Goal: Find specific page/section: Find specific page/section

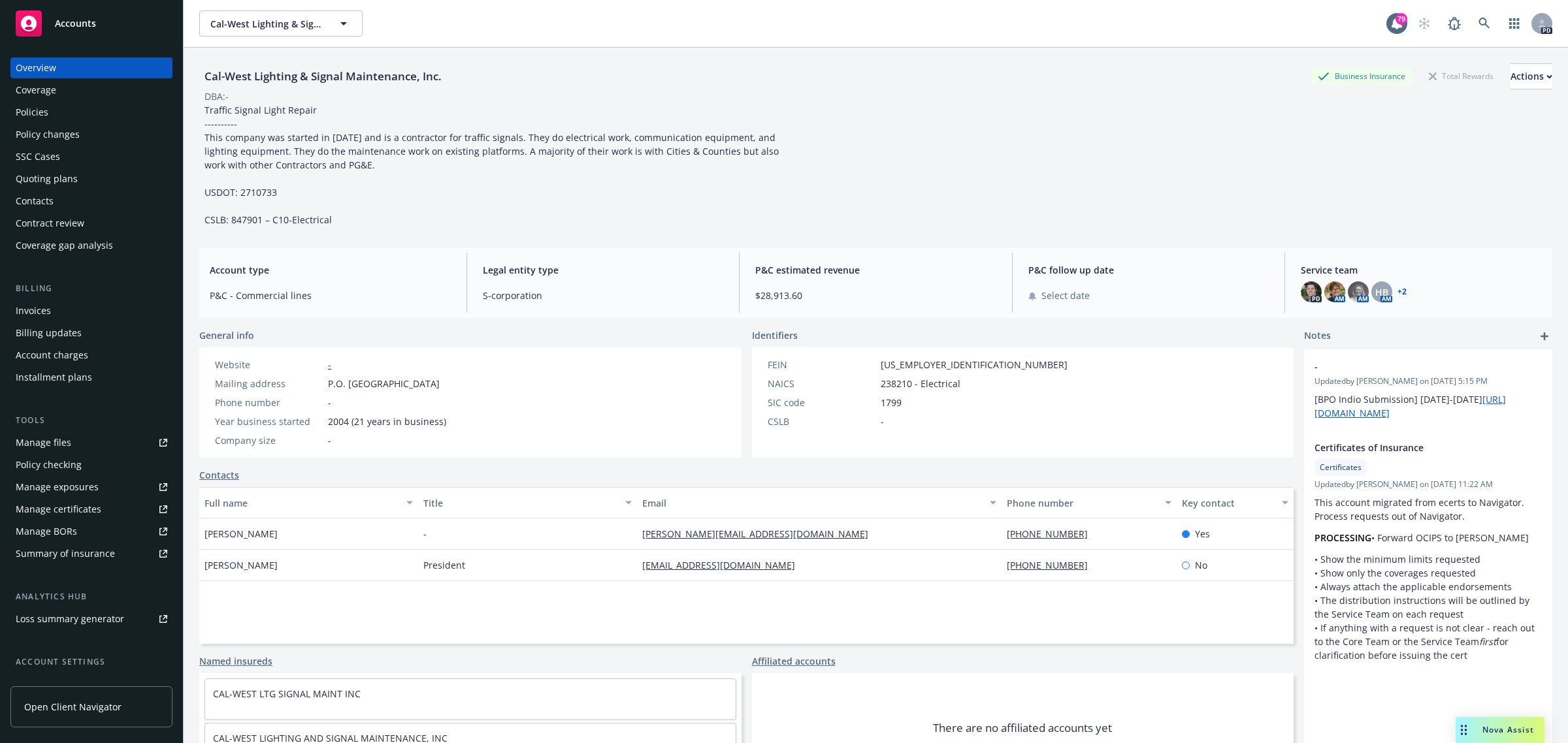
click at [75, 18] on span "Accounts" at bounding box center [75, 23] width 42 height 11
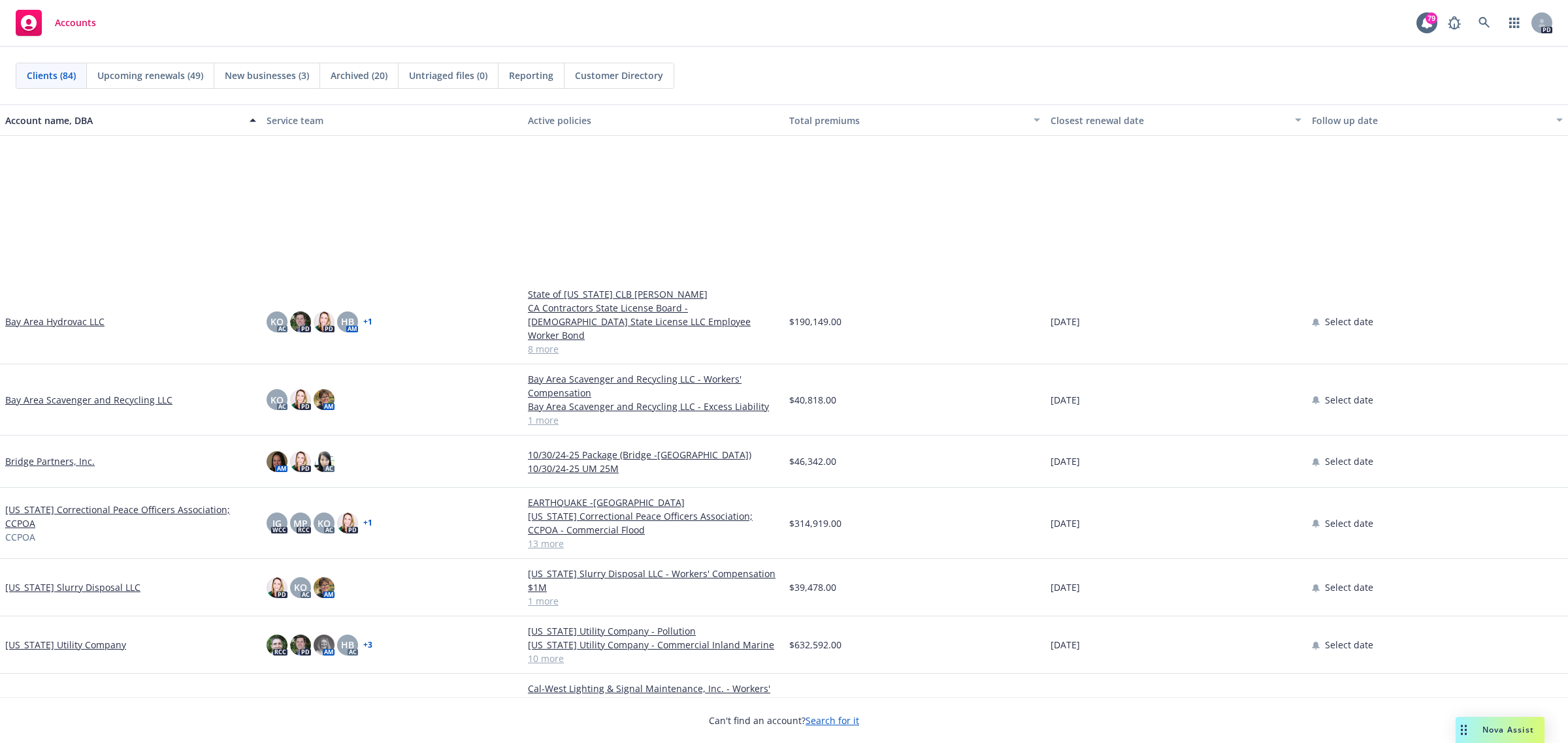
scroll to position [734, 0]
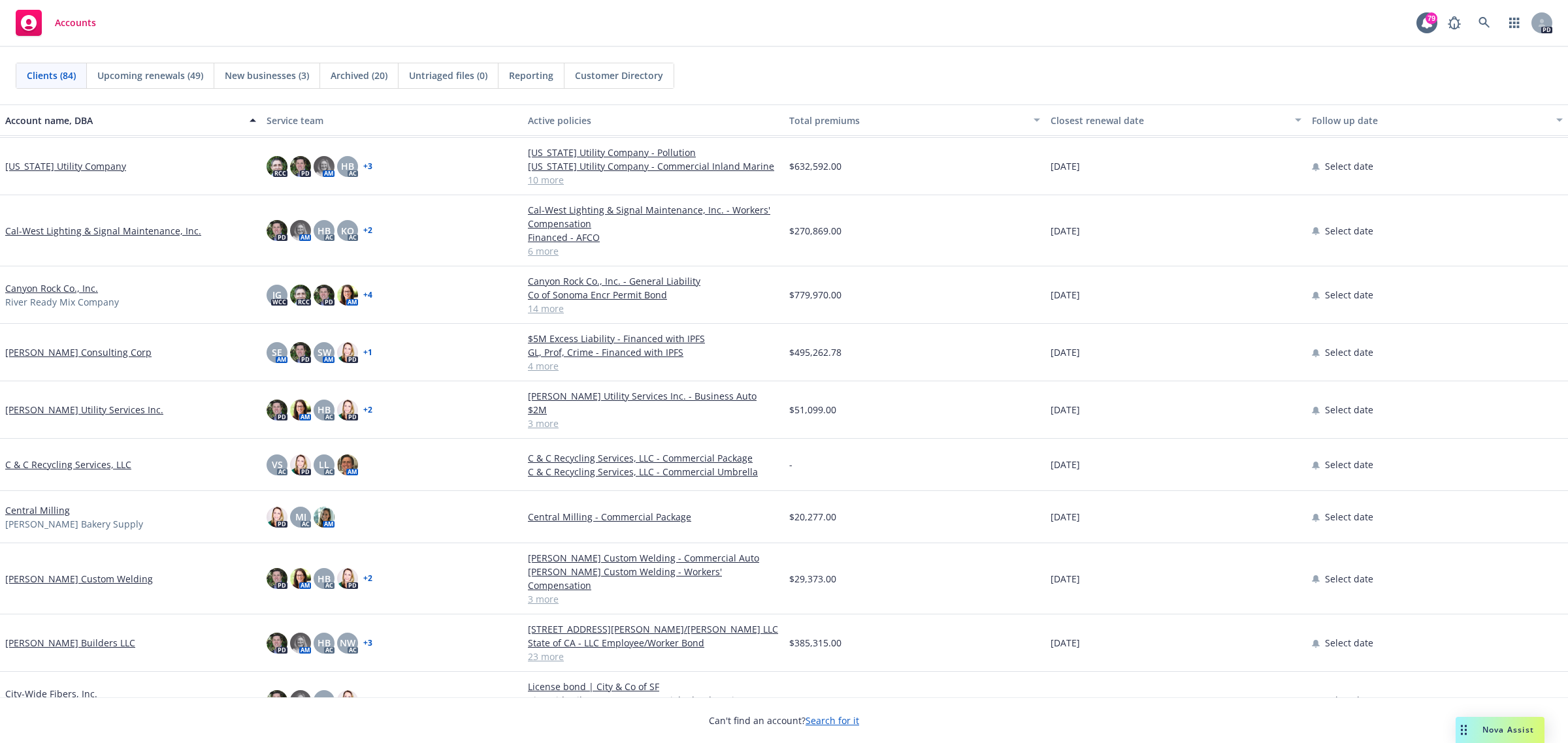
click at [62, 285] on link "Canyon Rock Co., Inc." at bounding box center [51, 288] width 93 height 14
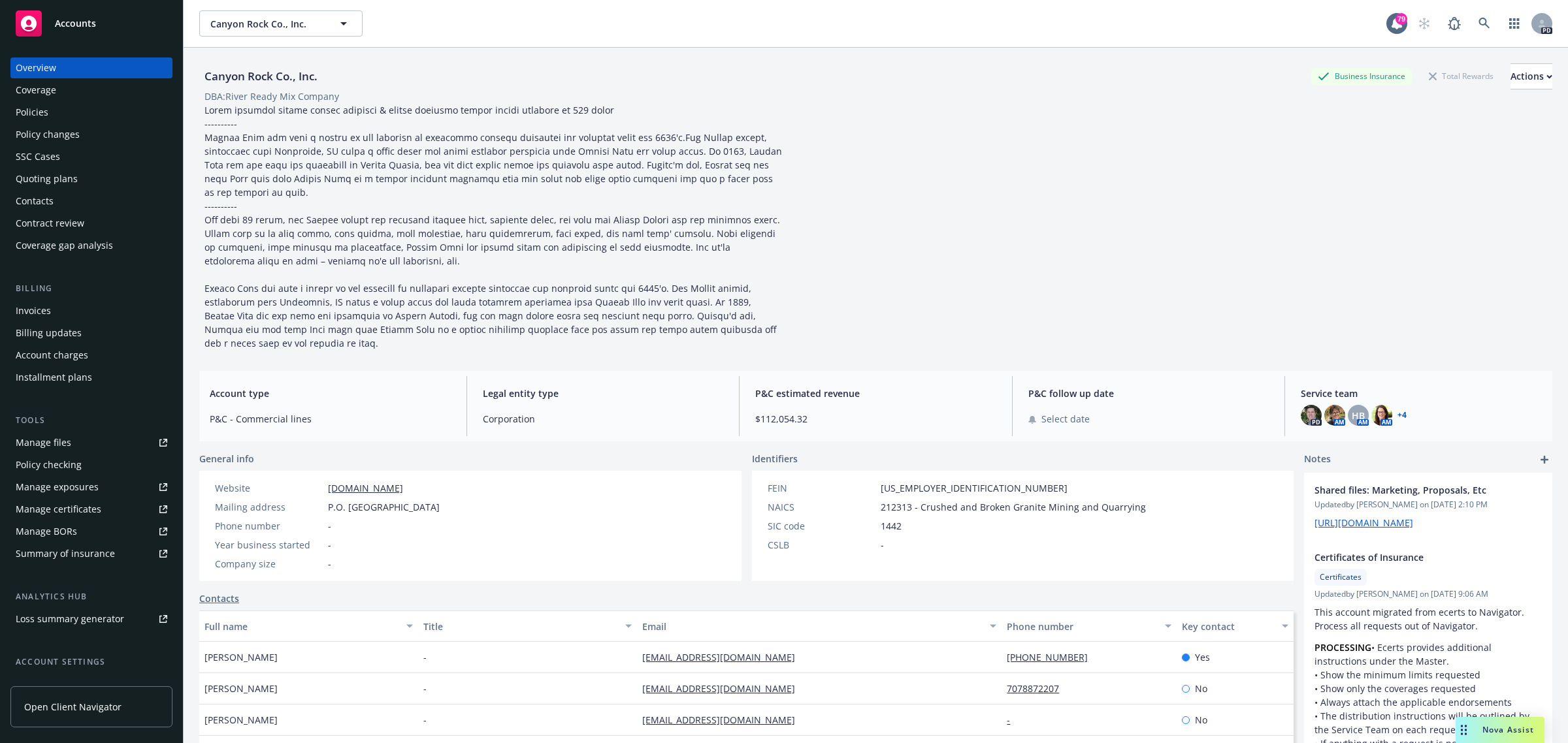
click at [35, 105] on div "Policies" at bounding box center [32, 112] width 33 height 21
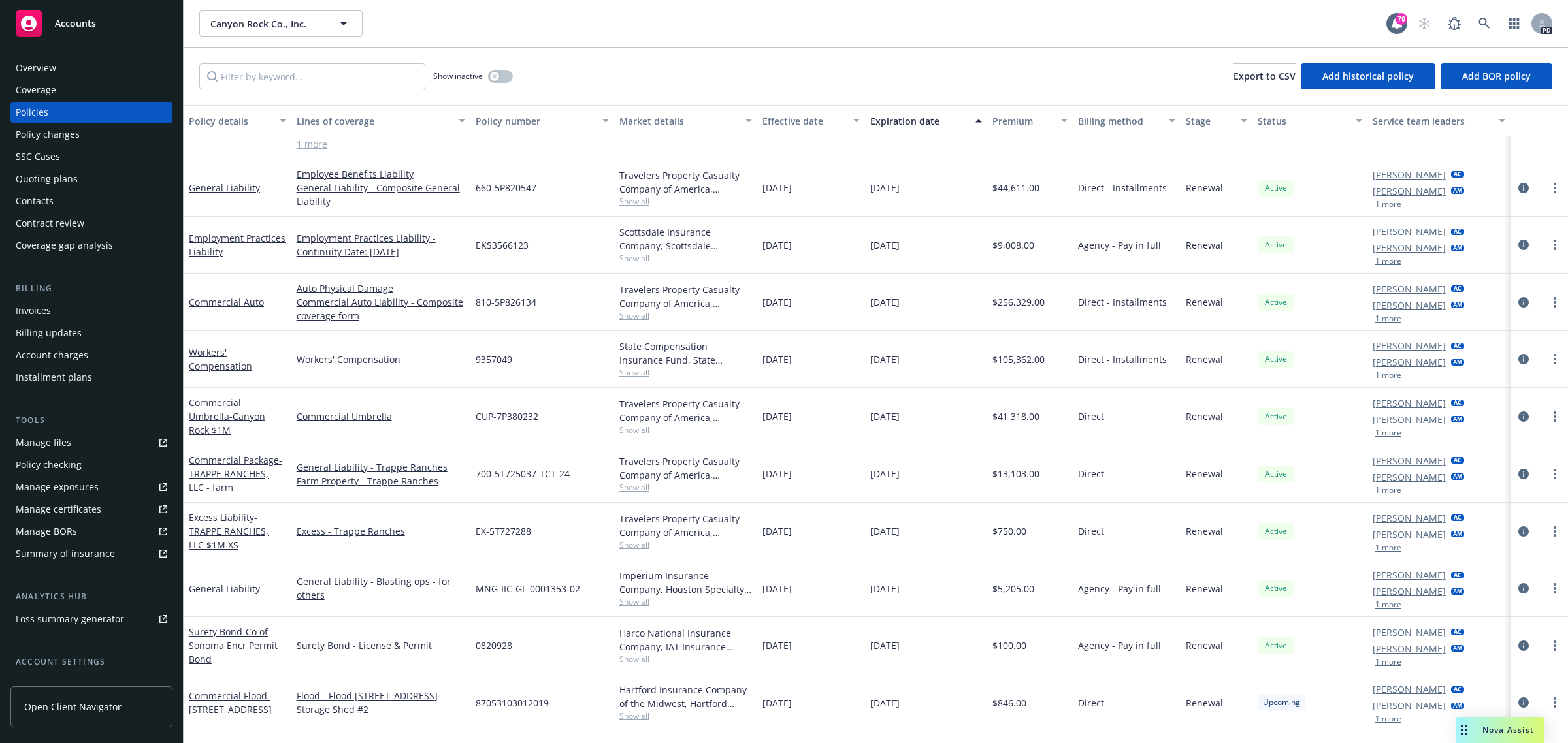
scroll to position [389, 0]
